Goal: Task Accomplishment & Management: Use online tool/utility

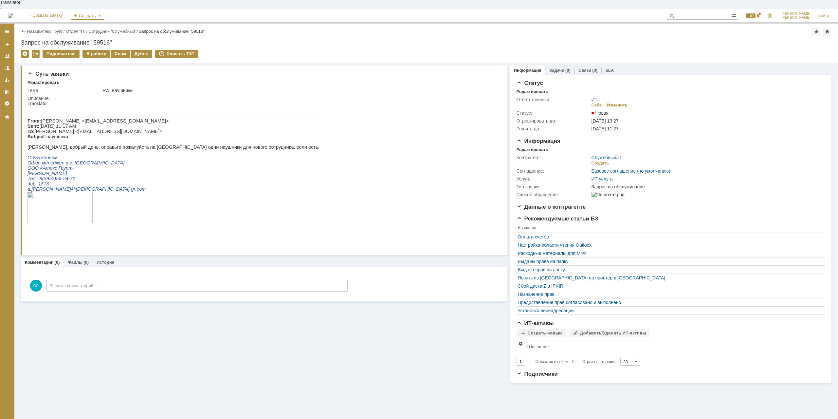
click at [52, 28] on div "Назад | Атекс Групп / Отдел "IT" / Сотрудник "Служебный" / Запрос на обслуживан…" at bounding box center [426, 32] width 811 height 8
click at [53, 29] on link "Атекс Групп" at bounding box center [51, 31] width 23 height 5
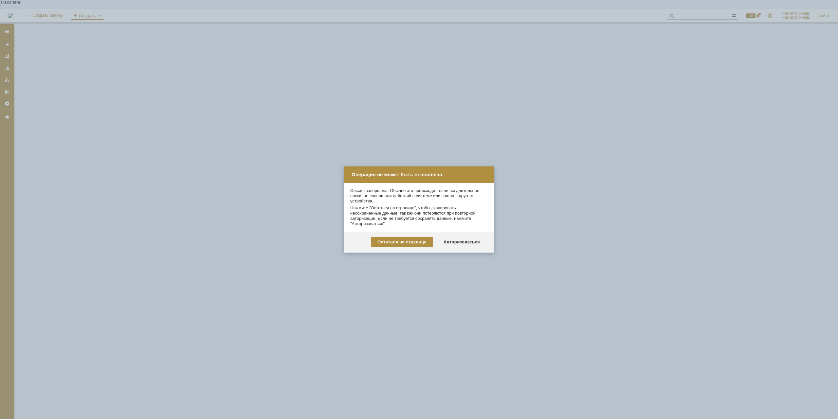
click at [467, 235] on div "Остаться на странице Авторизоваться" at bounding box center [419, 242] width 151 height 21
click at [467, 240] on div "Авторизоваться" at bounding box center [461, 242] width 49 height 10
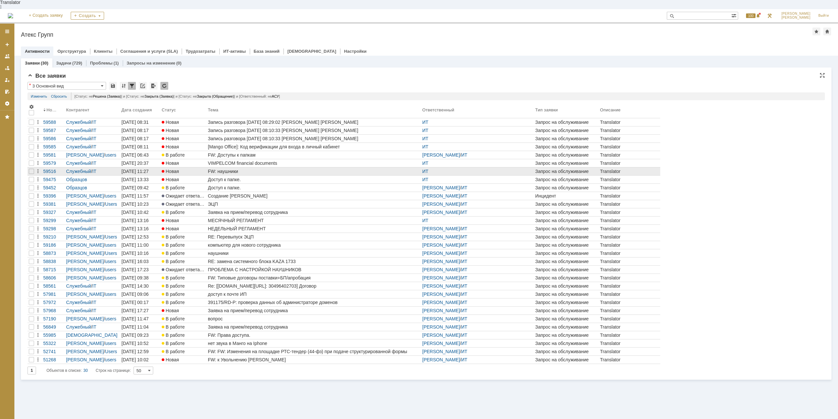
click at [233, 169] on div "FW: наушники" at bounding box center [314, 171] width 212 height 5
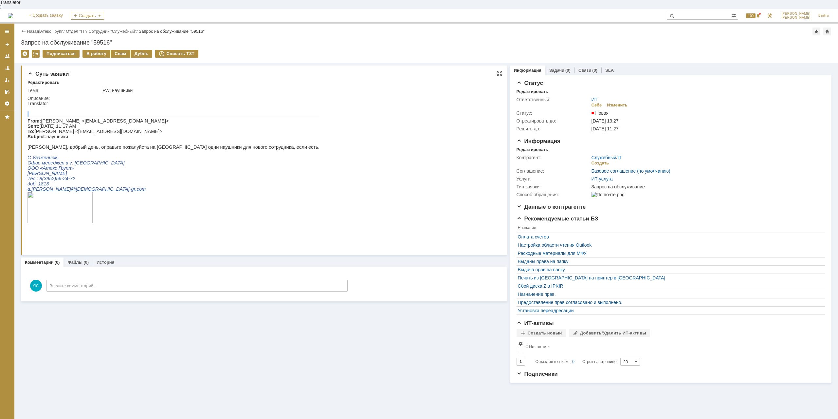
drag, startPoint x: 68, startPoint y: 105, endPoint x: 106, endPoint y: 112, distance: 39.2
click at [106, 112] on div "From: [PERSON_NAME] <[EMAIL_ADDRESS][DOMAIN_NAME]> Sent: [DATE] 11:17 AM To: [P…" at bounding box center [174, 173] width 292 height 134
click at [103, 139] on p at bounding box center [174, 141] width 292 height 5
drag, startPoint x: 137, startPoint y: 145, endPoint x: 145, endPoint y: 146, distance: 7.6
click at [145, 146] on div "From: [PERSON_NAME] <[EMAIL_ADDRESS][DOMAIN_NAME]> Sent: [DATE] 11:17 AM To: [P…" at bounding box center [174, 173] width 292 height 134
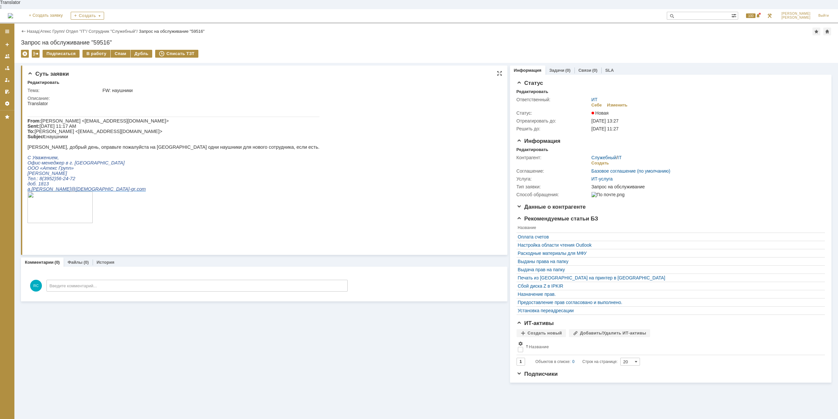
drag, startPoint x: 252, startPoint y: 151, endPoint x: 244, endPoint y: 151, distance: 8.2
click at [244, 151] on html "Translator From: [PERSON_NAME] <[EMAIL_ADDRESS][DOMAIN_NAME]> Sent: [DATE] 11:1…" at bounding box center [263, 170] width 470 height 139
drag, startPoint x: 241, startPoint y: 149, endPoint x: 209, endPoint y: 149, distance: 32.4
click at [240, 149] on p "[PERSON_NAME], добрый день, оправьте пожалуйста на [GEOGRAPHIC_DATA] одни наушн…" at bounding box center [174, 146] width 292 height 5
drag, startPoint x: 209, startPoint y: 149, endPoint x: 223, endPoint y: 150, distance: 14.7
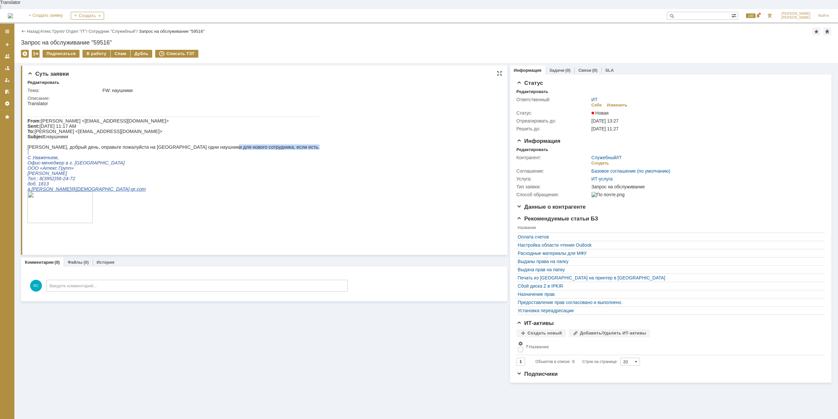
click at [223, 150] on div "From: [PERSON_NAME] <[EMAIL_ADDRESS][DOMAIN_NAME]> Sent: [DATE] 11:17 AM To: [P…" at bounding box center [174, 173] width 292 height 134
click at [223, 150] on p at bounding box center [174, 152] width 292 height 5
click at [52, 29] on link "Атекс Групп" at bounding box center [51, 31] width 23 height 5
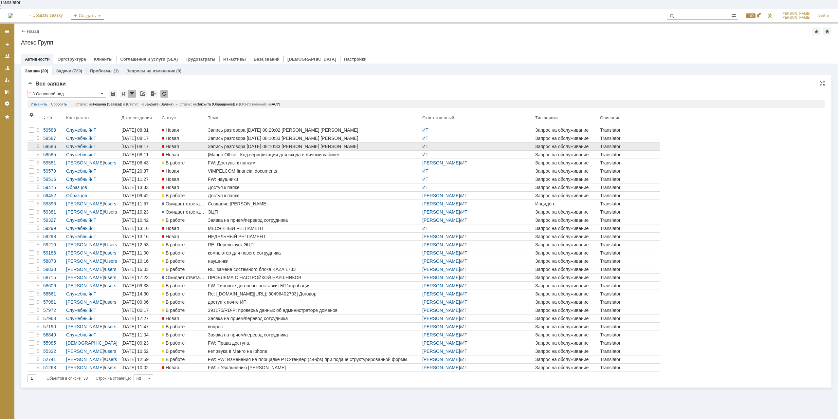
click at [33, 144] on div at bounding box center [31, 146] width 5 height 5
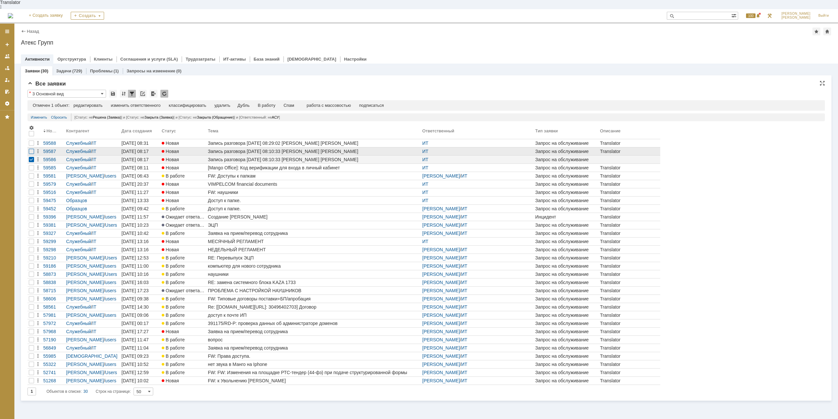
click at [29, 149] on div at bounding box center [31, 151] width 5 height 5
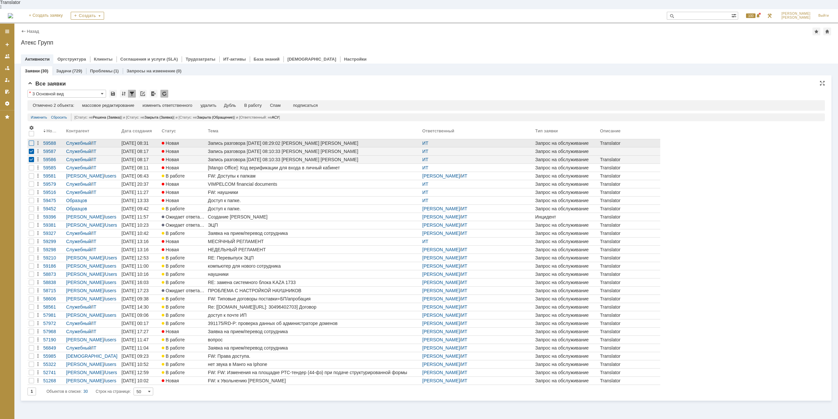
click at [30, 140] on div at bounding box center [31, 142] width 5 height 5
click at [276, 103] on div "Спам" at bounding box center [275, 105] width 11 height 5
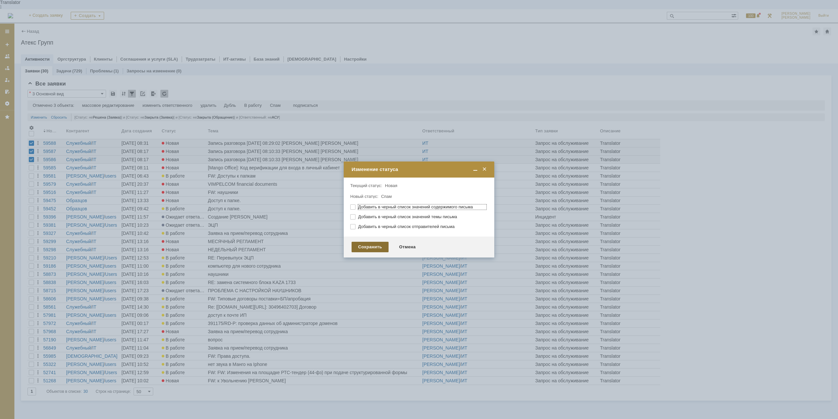
click at [373, 246] on div "Сохранить" at bounding box center [370, 247] width 37 height 10
